Goal: Information Seeking & Learning: Check status

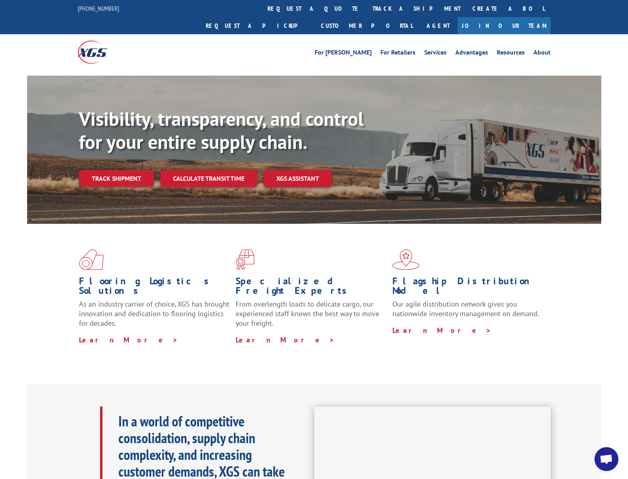
click at [127, 170] on link "Track shipment" at bounding box center [116, 178] width 75 height 17
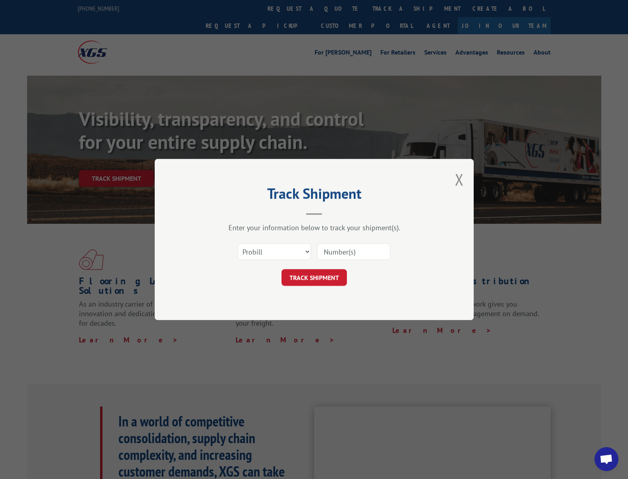
paste input "121284-987"
type input "121284-987"
click at [322, 275] on button "TRACK SHIPMENT" at bounding box center [313, 277] width 65 height 17
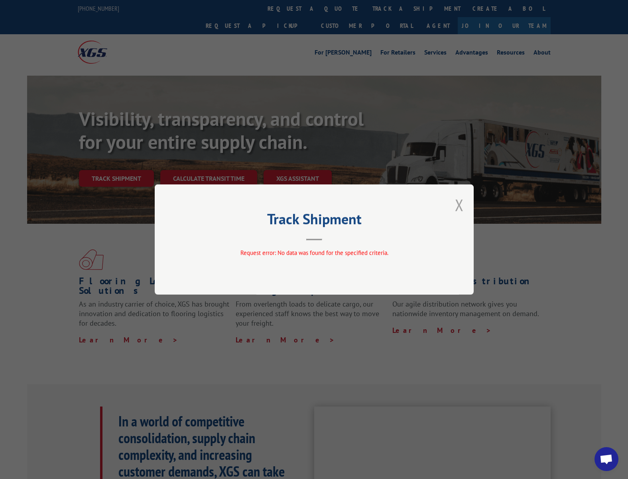
drag, startPoint x: 466, startPoint y: 204, endPoint x: 461, endPoint y: 205, distance: 5.3
click at [466, 204] on div "Track Shipment Request error: No data was found for the specified criteria." at bounding box center [314, 240] width 319 height 110
click at [459, 205] on button "Close modal" at bounding box center [459, 205] width 9 height 21
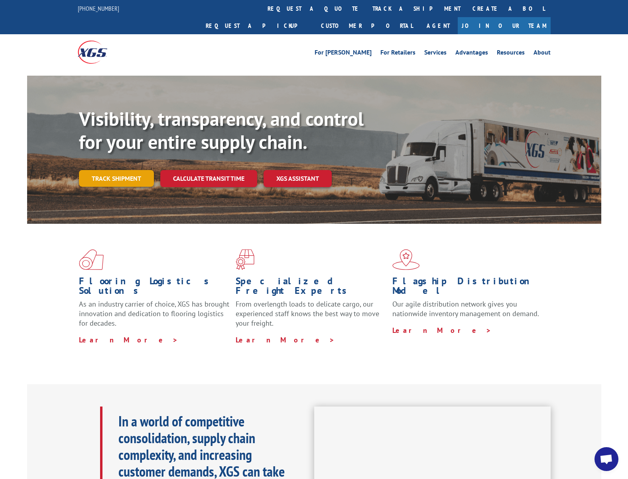
click at [121, 170] on link "Track shipment" at bounding box center [116, 178] width 75 height 17
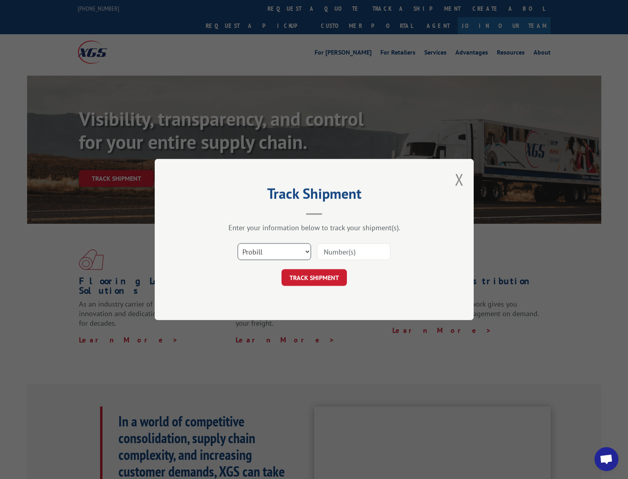
select select "bol"
click at [344, 252] on input at bounding box center [353, 252] width 73 height 17
paste input "121284-987"
type input "121284-987"
click at [309, 277] on button "TRACK SHIPMENT" at bounding box center [313, 277] width 65 height 17
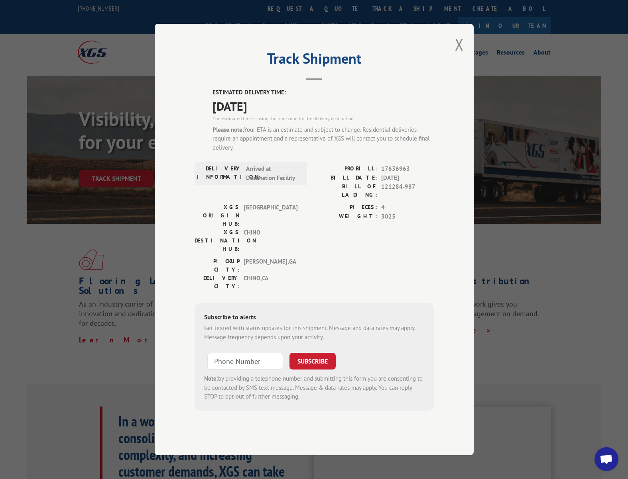
drag, startPoint x: 460, startPoint y: 62, endPoint x: 391, endPoint y: 47, distance: 70.6
click at [460, 55] on button "Close modal" at bounding box center [459, 44] width 9 height 21
